Goal: Information Seeking & Learning: Compare options

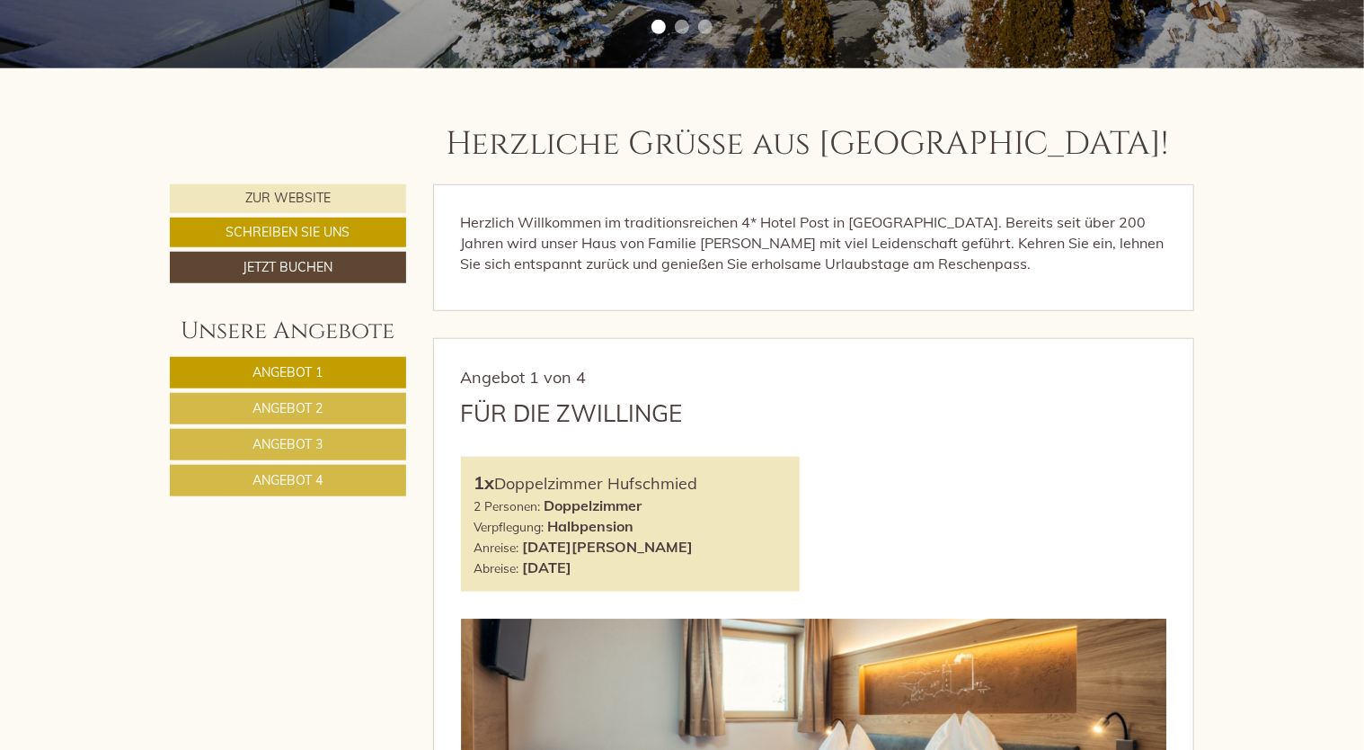
scroll to position [629, 0]
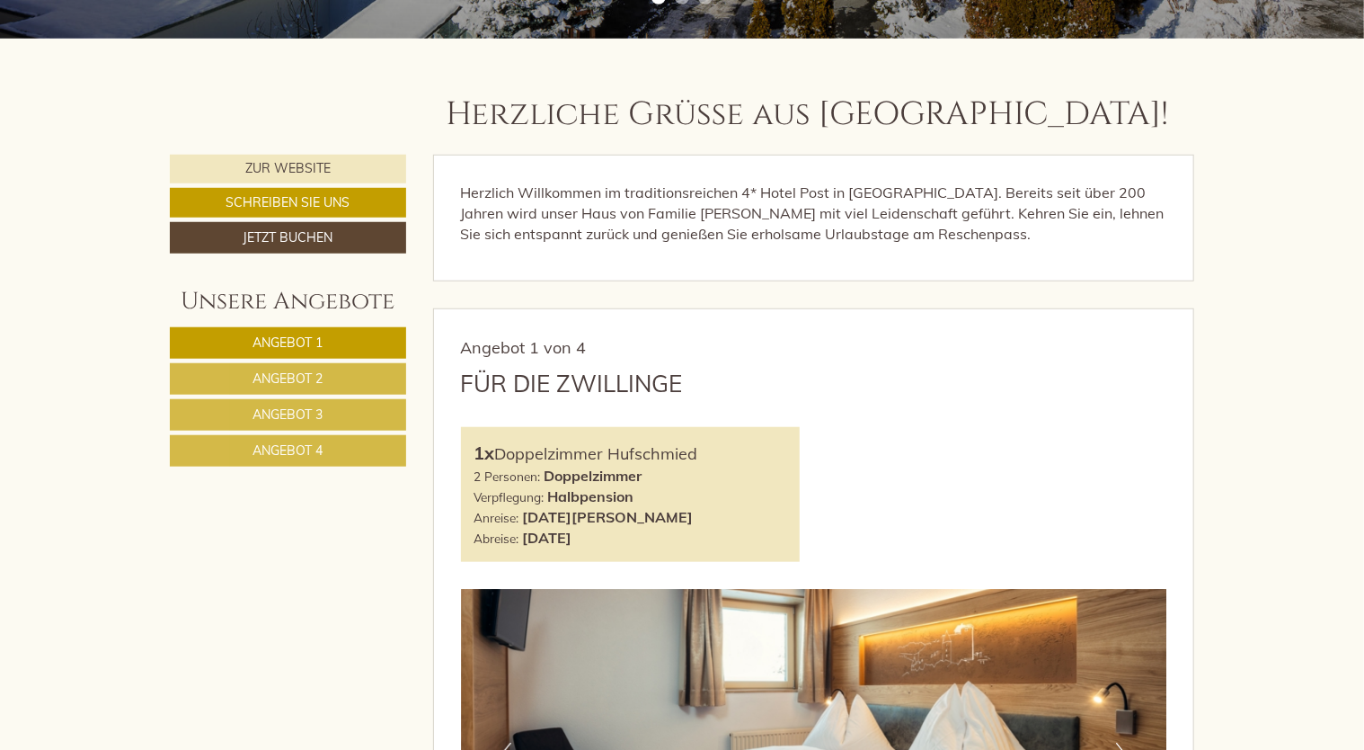
click at [284, 364] on link "Angebot 2" at bounding box center [288, 378] width 236 height 31
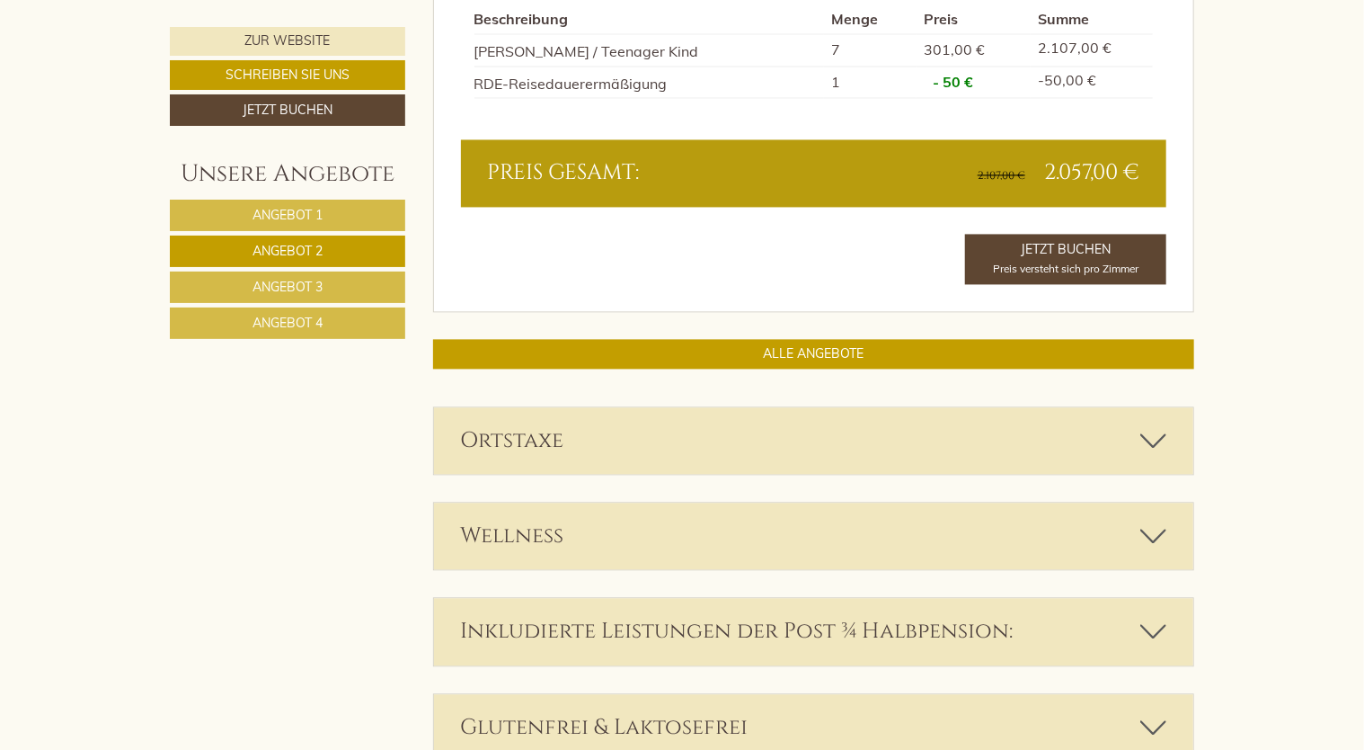
scroll to position [1657, 0]
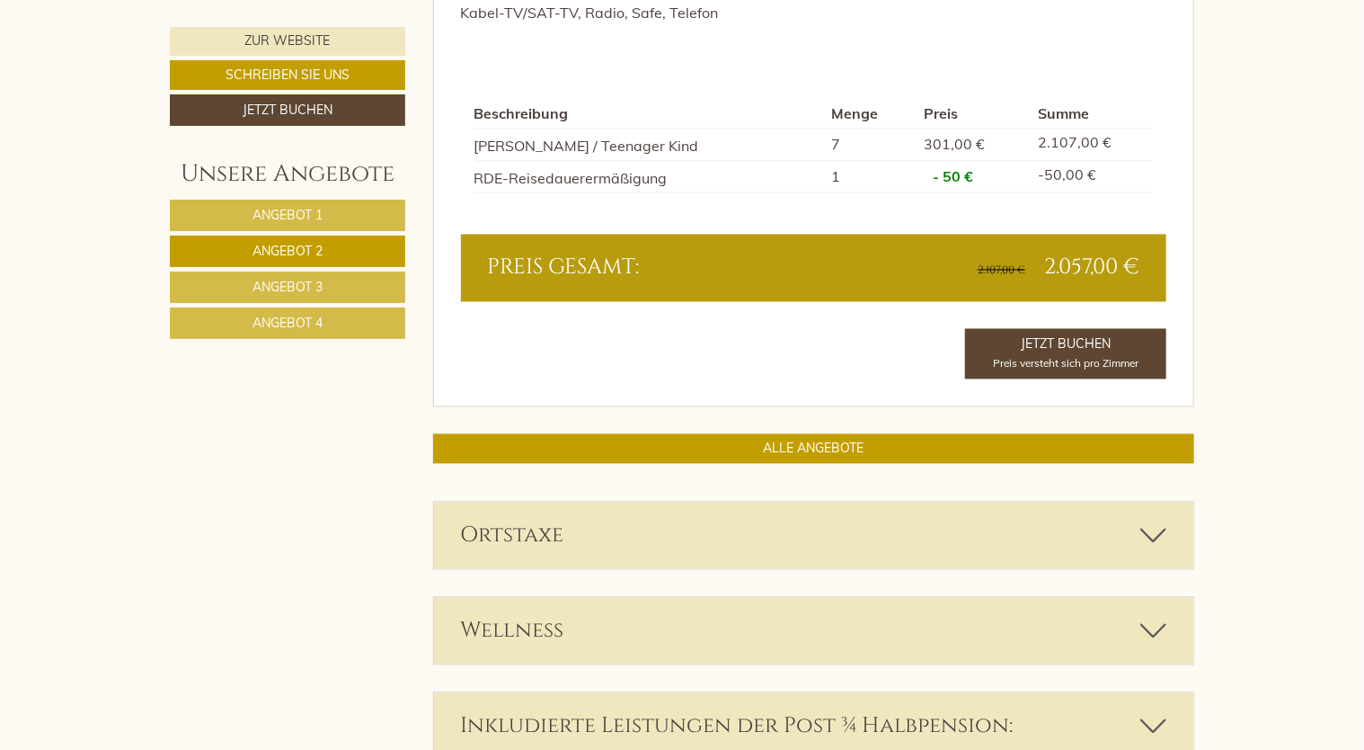
click at [266, 279] on span "Angebot 3" at bounding box center [288, 287] width 70 height 16
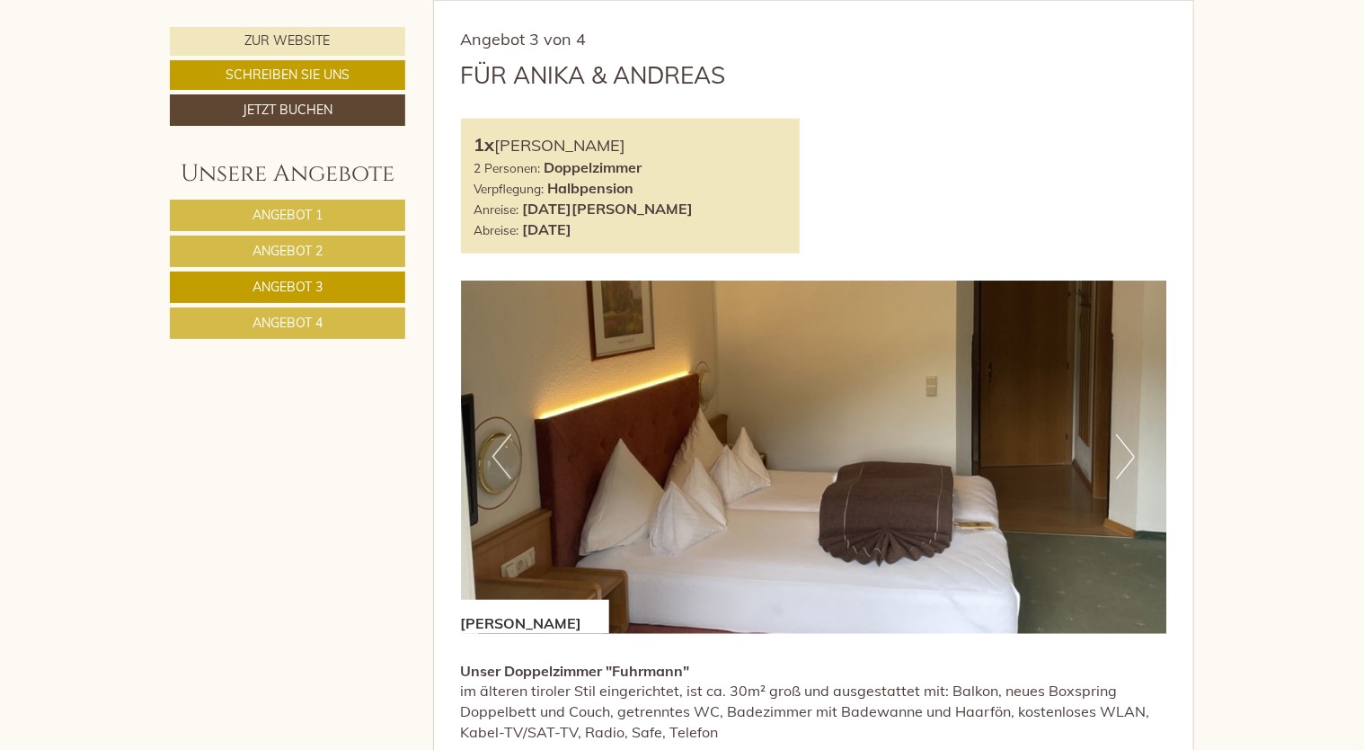
click at [271, 324] on span "Angebot 4" at bounding box center [288, 323] width 70 height 16
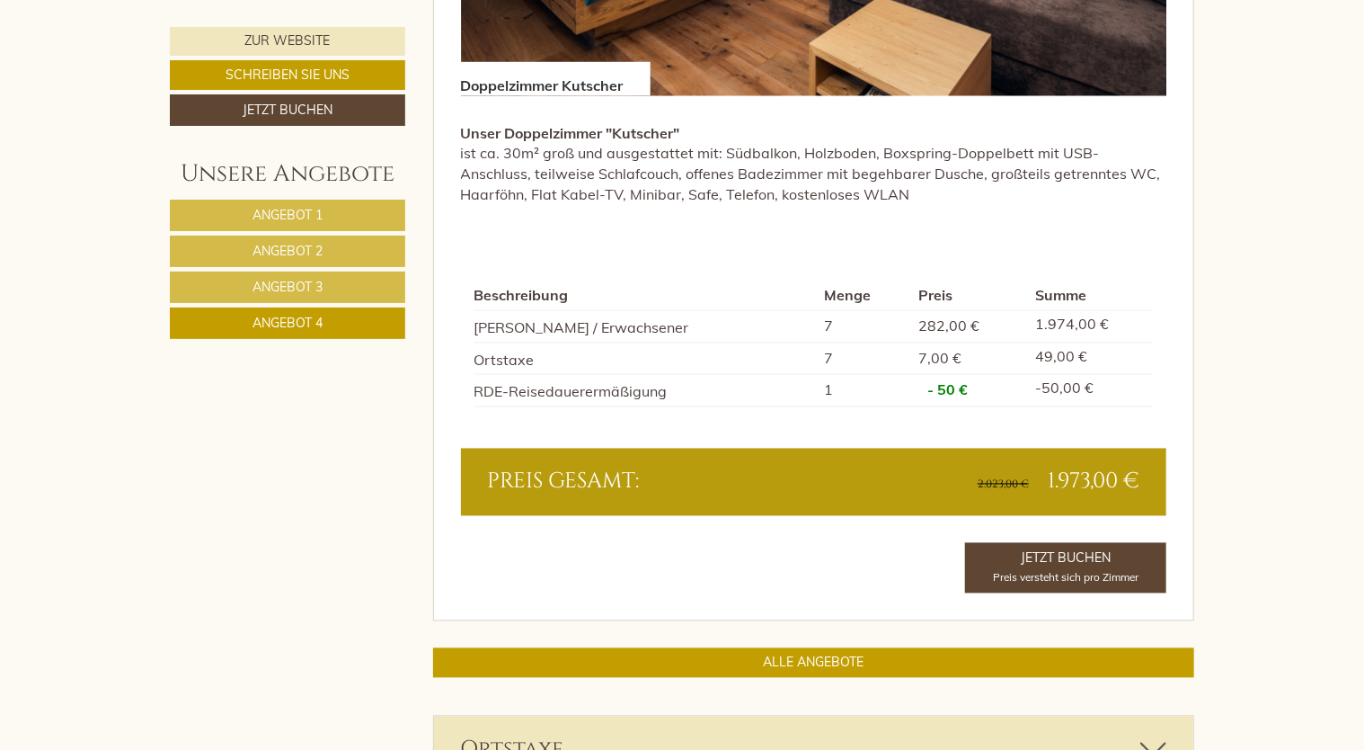
scroll to position [1477, 0]
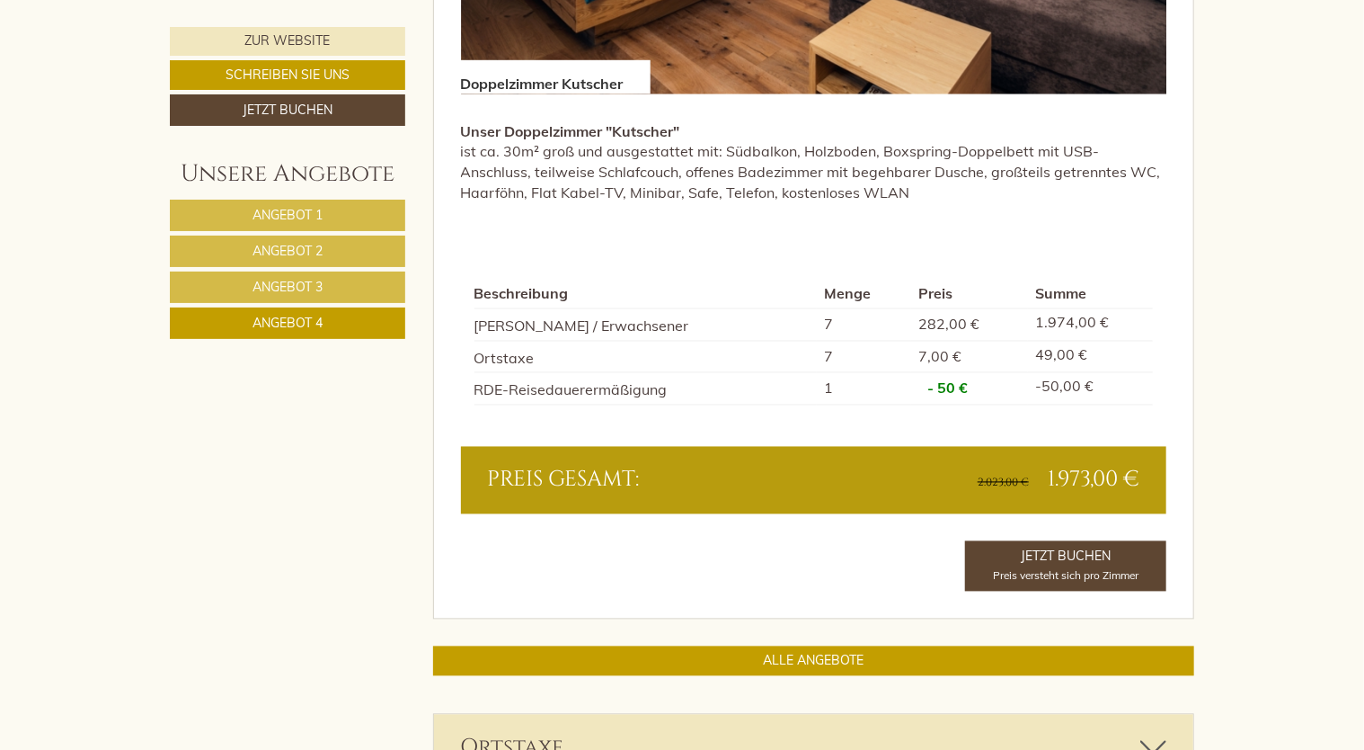
click at [290, 282] on span "Angebot 3" at bounding box center [288, 287] width 70 height 16
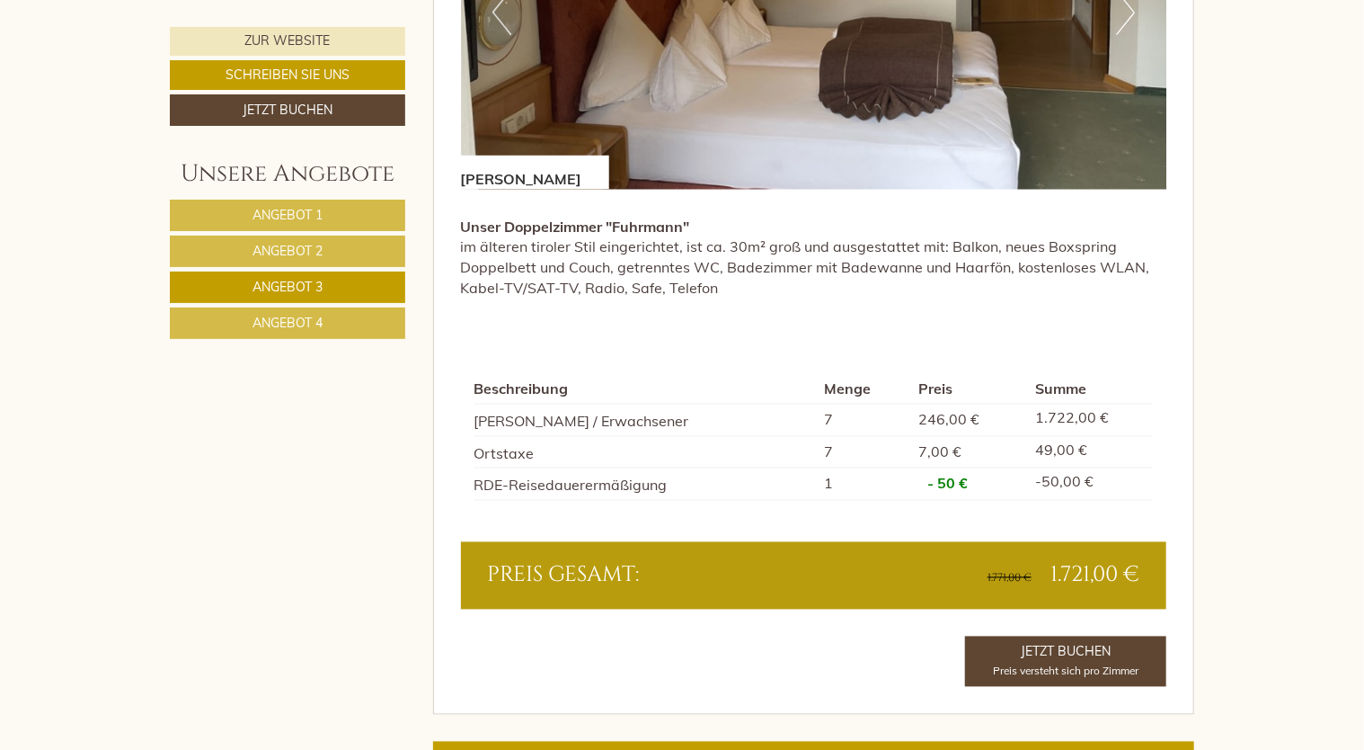
scroll to position [1387, 0]
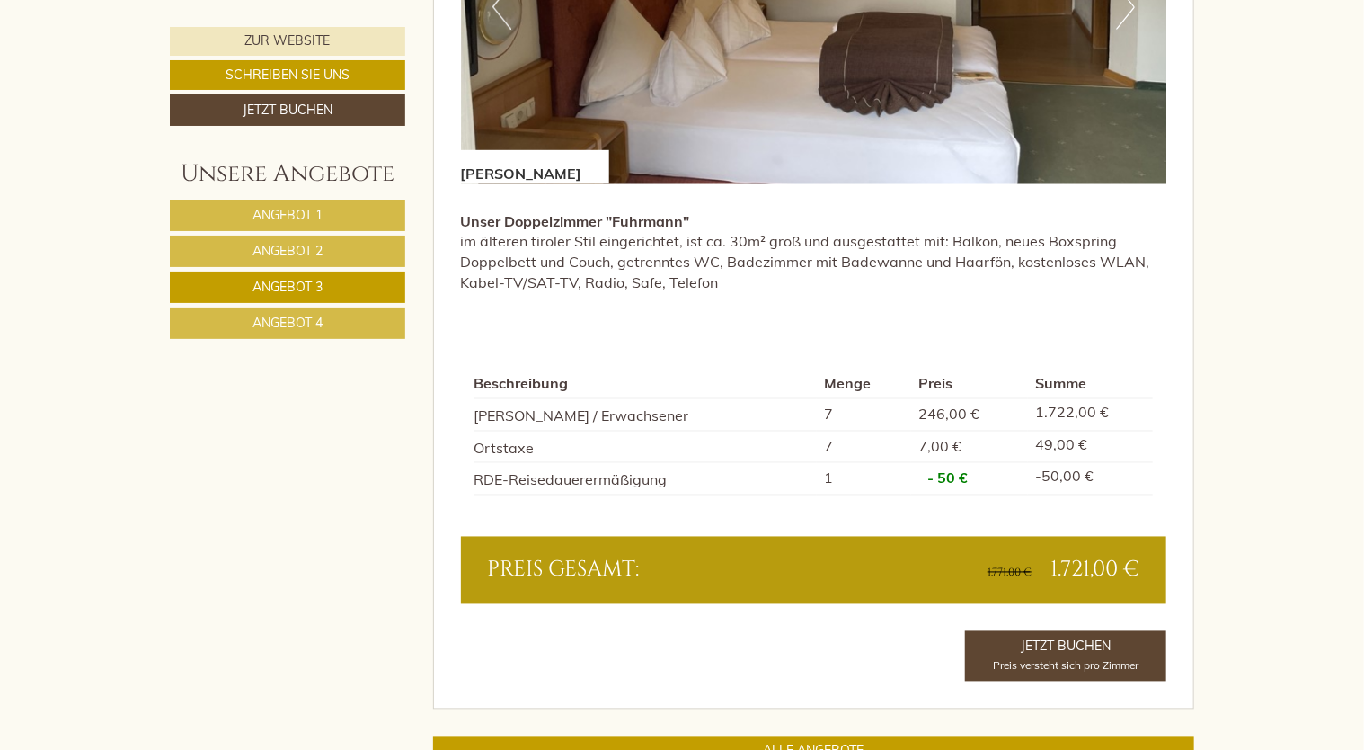
click at [311, 330] on link "Angebot 4" at bounding box center [287, 322] width 235 height 31
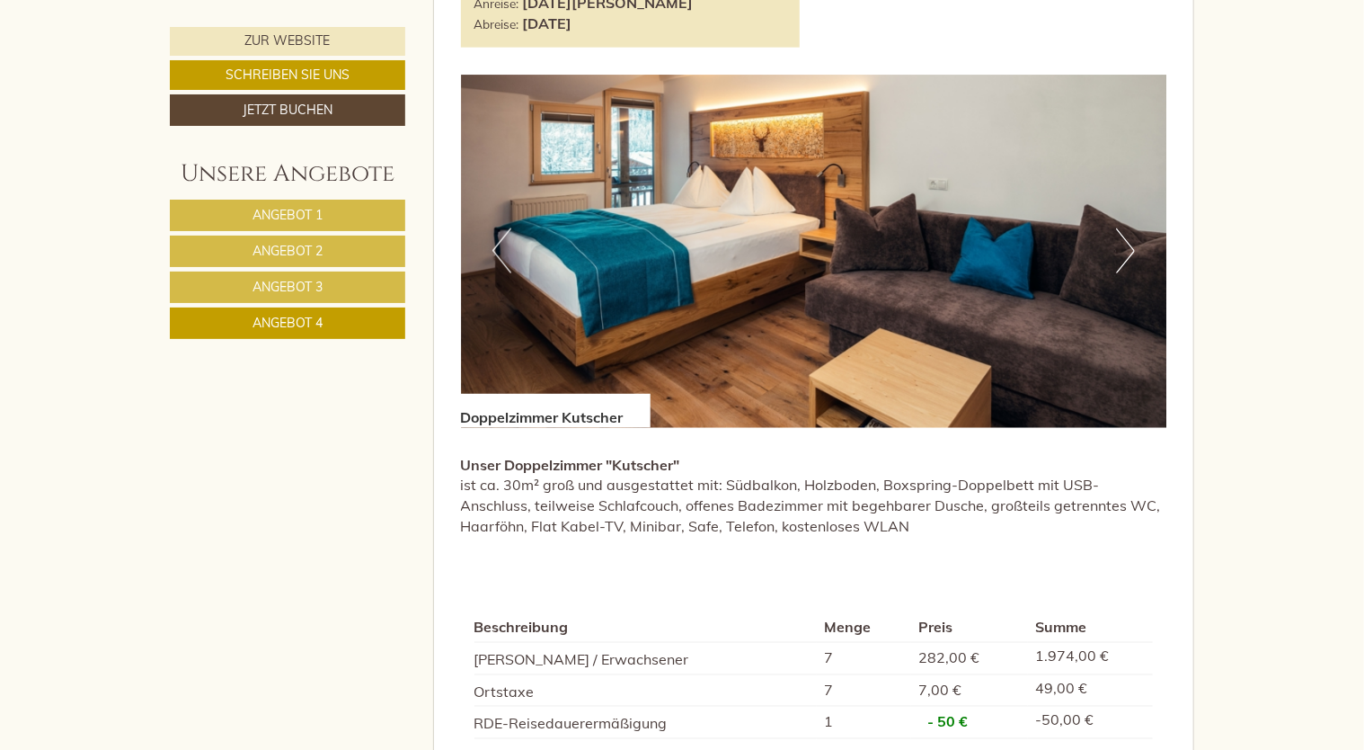
scroll to position [848, 0]
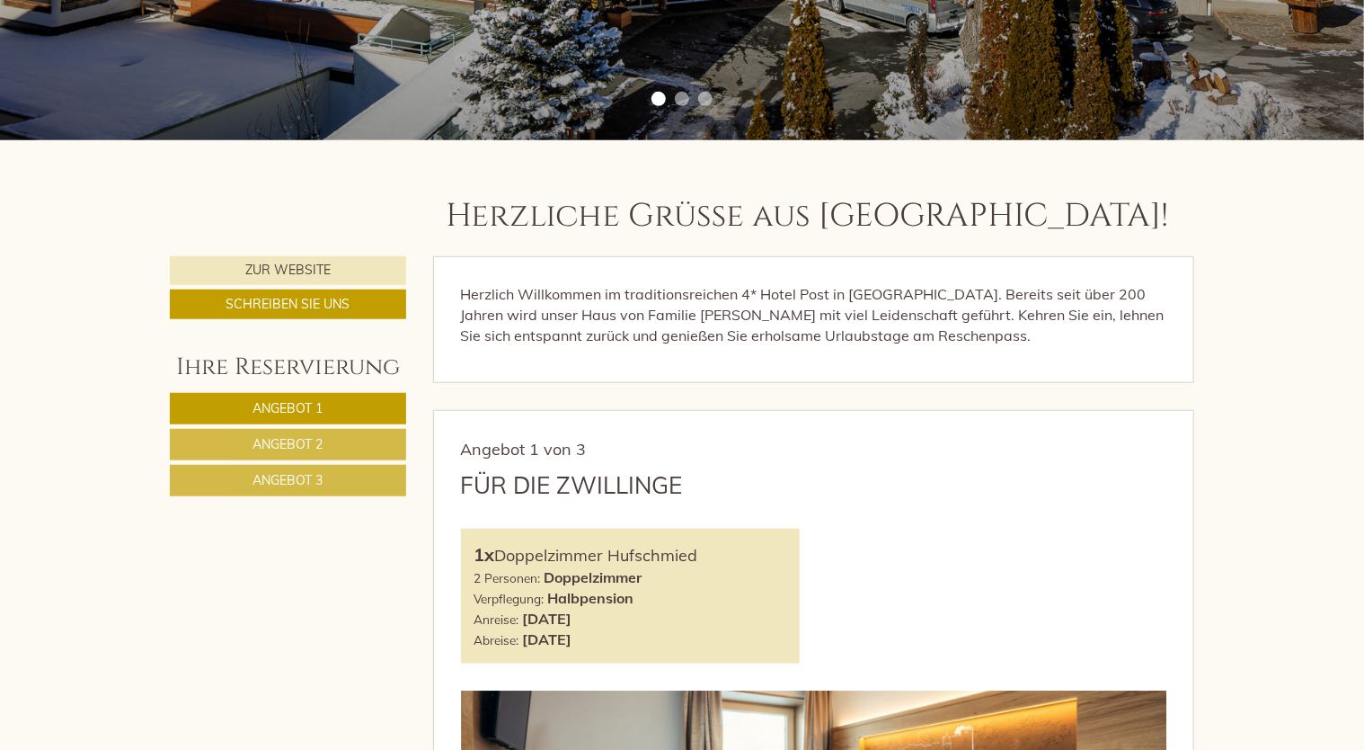
scroll to position [539, 0]
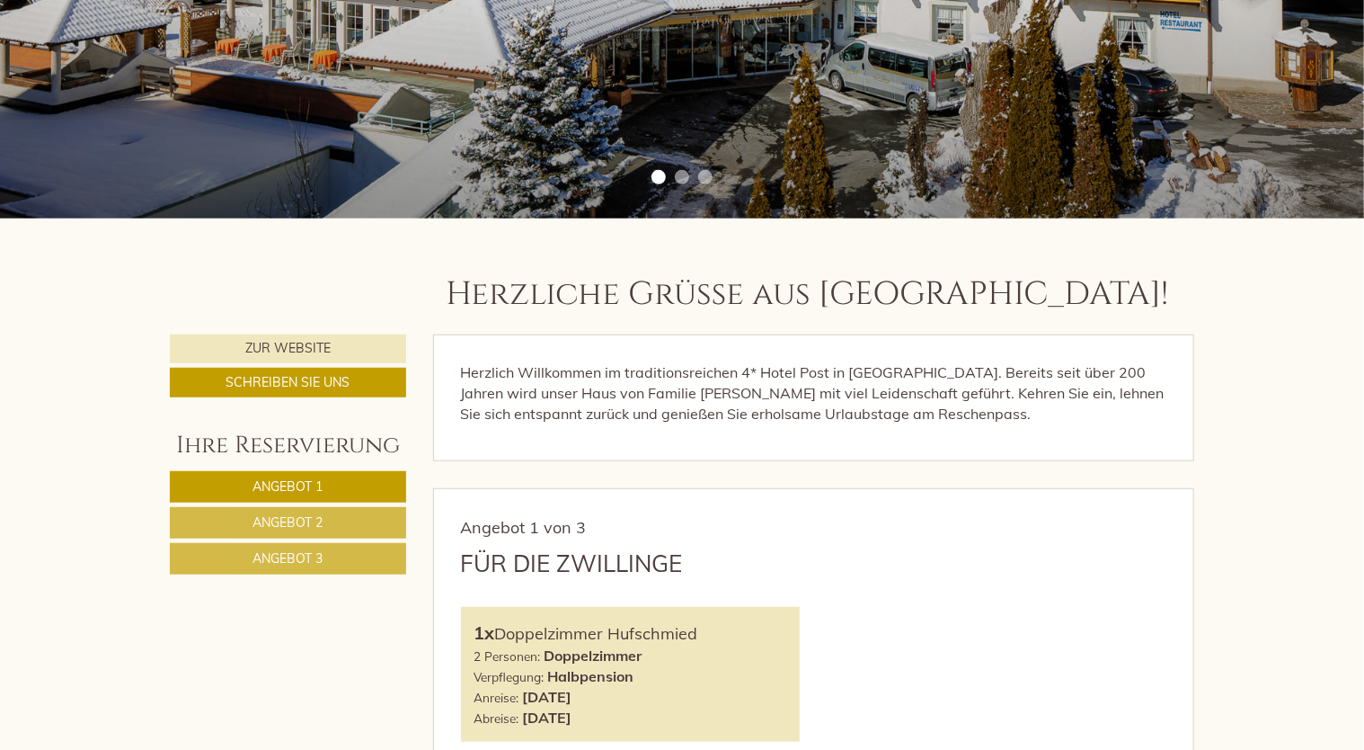
scroll to position [719, 0]
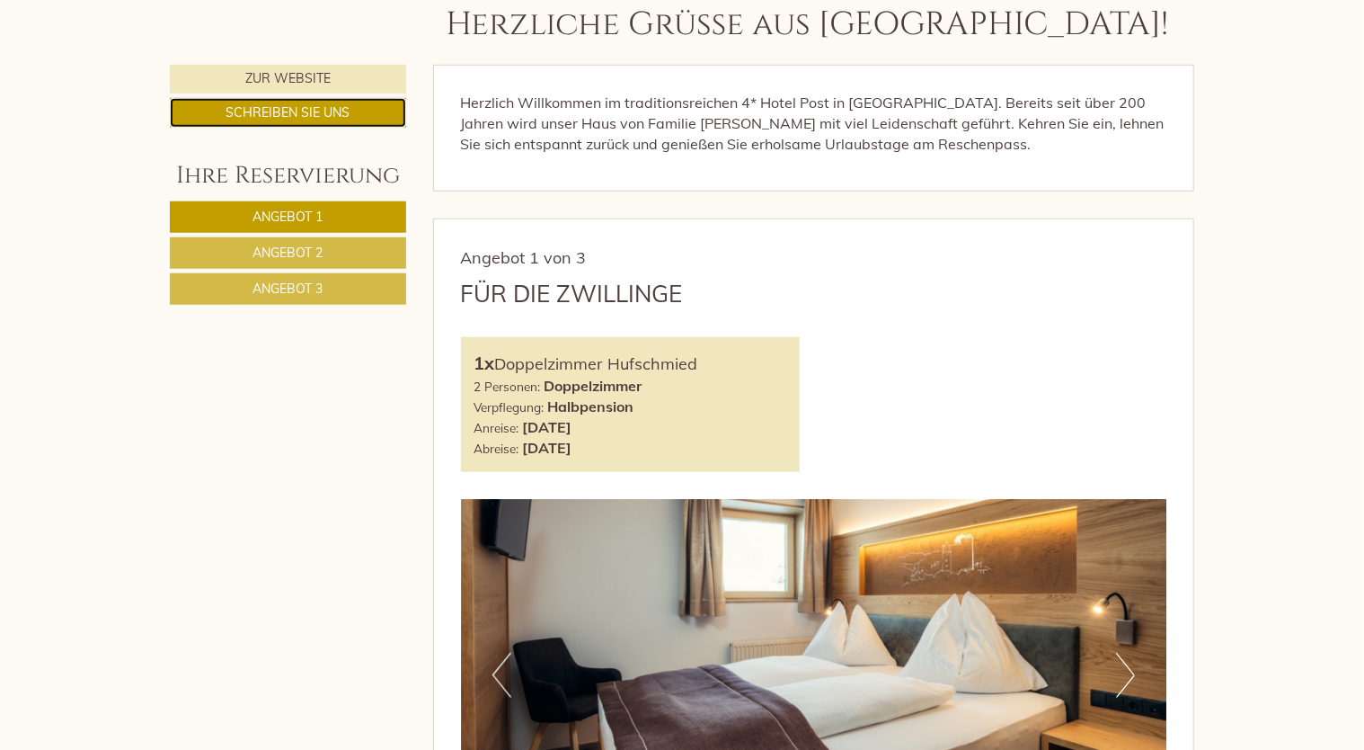
click at [331, 111] on link "Schreiben Sie uns" at bounding box center [288, 113] width 236 height 30
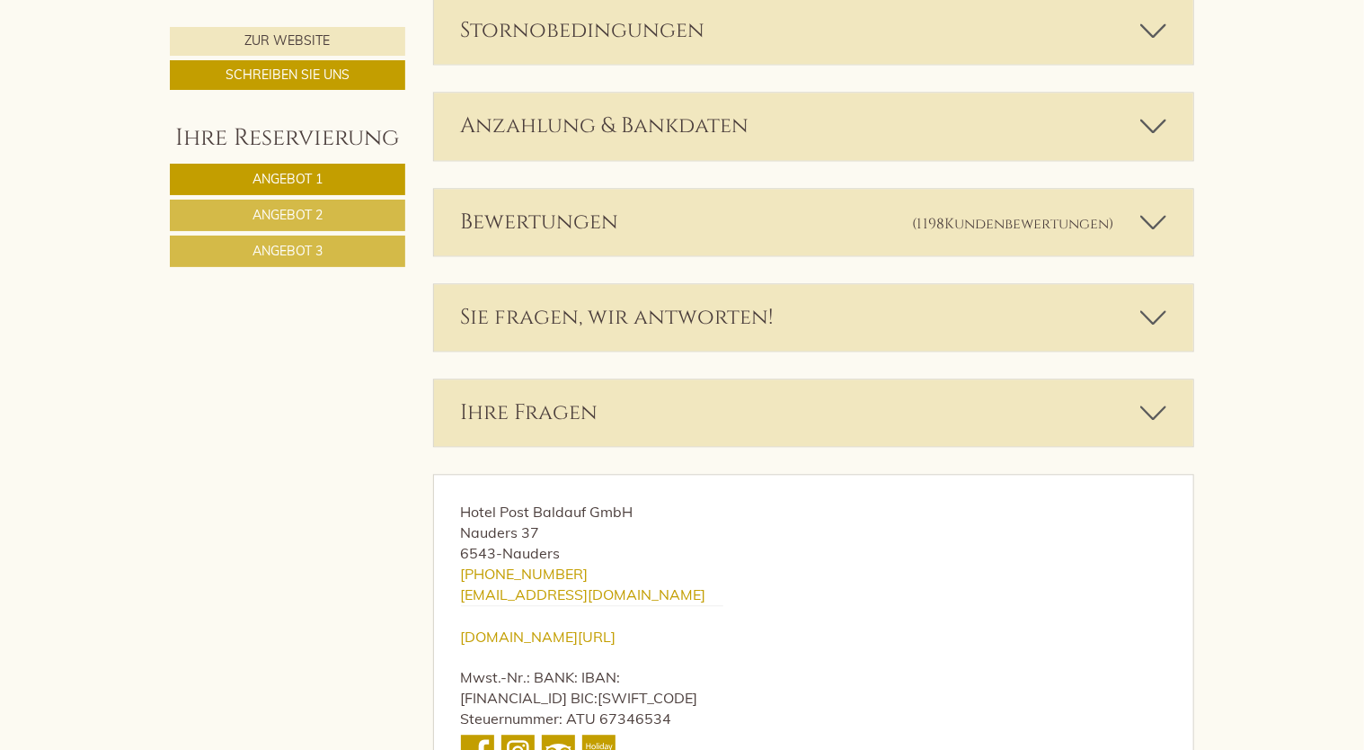
scroll to position [5556, 0]
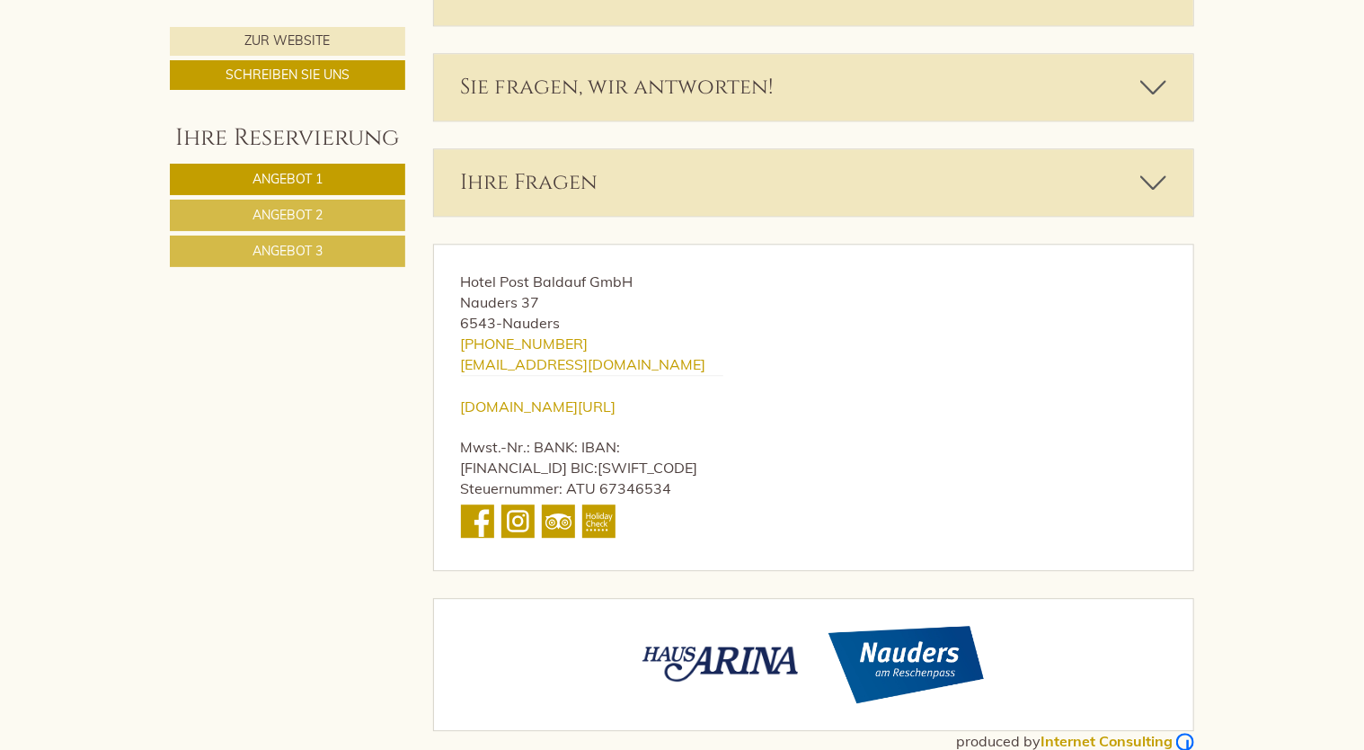
click at [298, 182] on span "Angebot 1" at bounding box center [288, 179] width 70 height 16
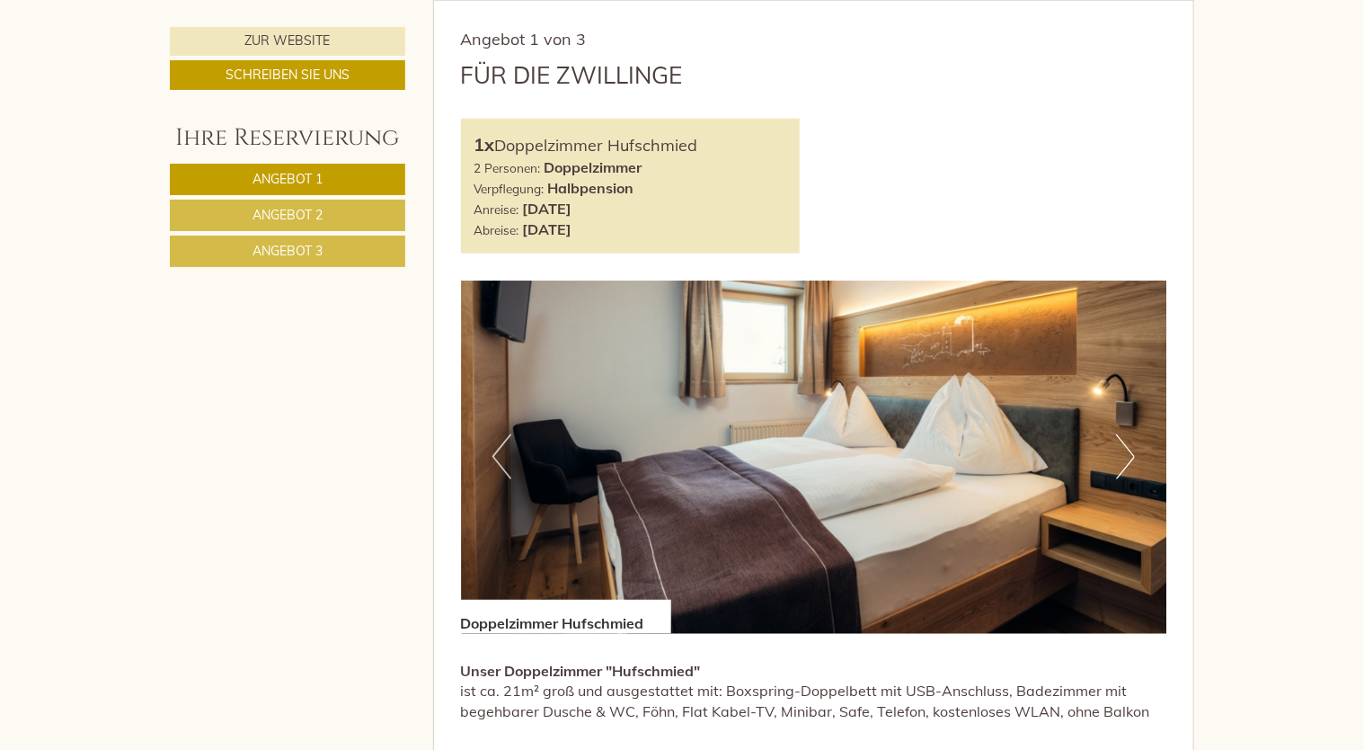
click at [248, 214] on link "Angebot 2" at bounding box center [287, 215] width 235 height 31
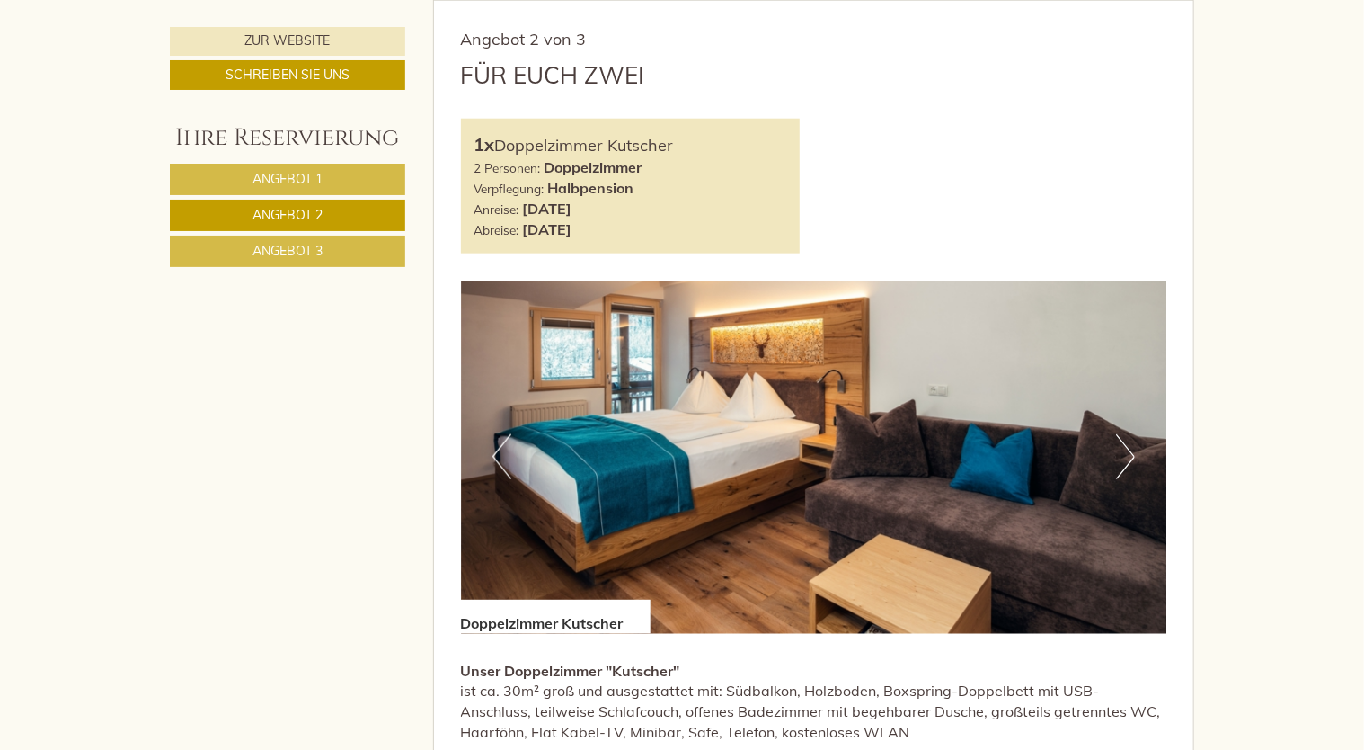
click at [194, 256] on link "Angebot 3" at bounding box center [287, 250] width 235 height 31
